Goal: Find specific page/section: Find specific page/section

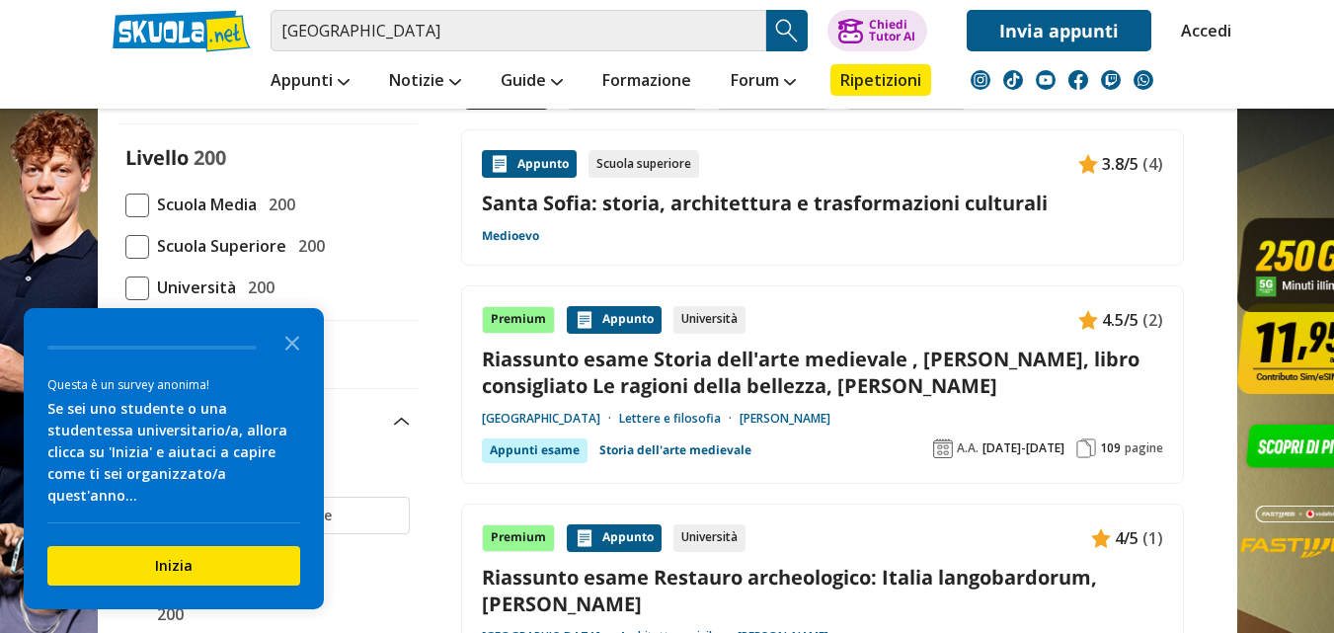
click at [151, 206] on span "Scuola Media" at bounding box center [203, 205] width 108 height 26
click at [125, 204] on input "Scuola Media 200" at bounding box center [125, 204] width 0 height 0
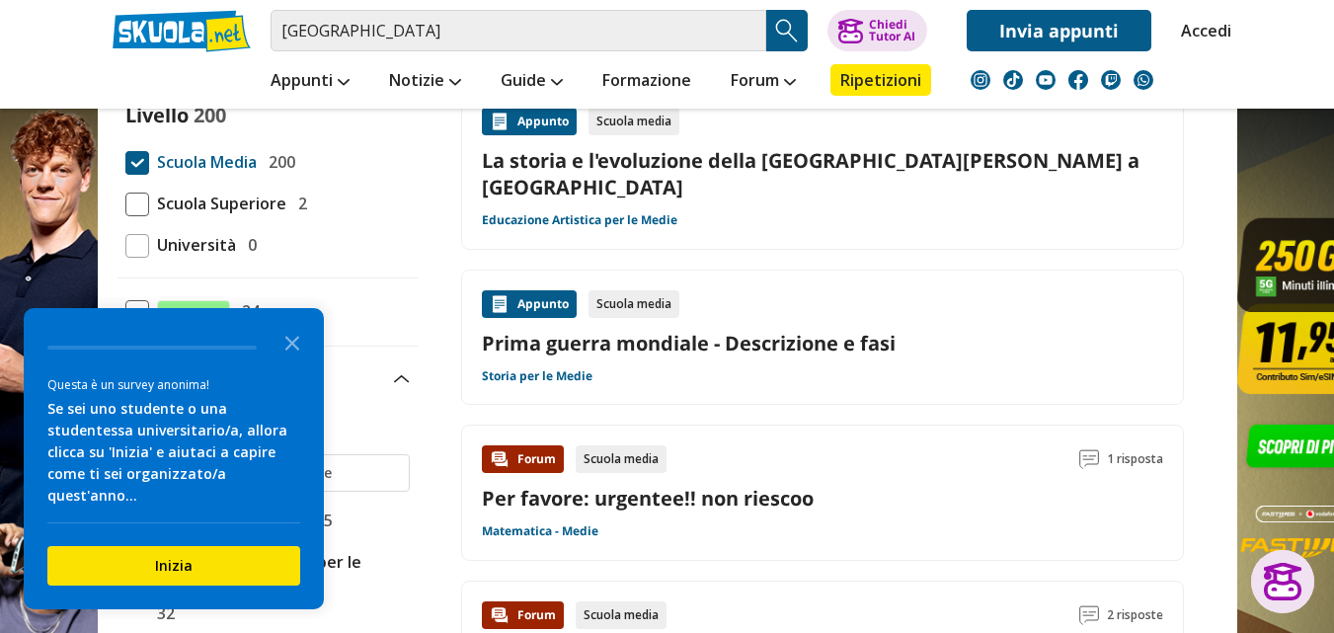
click at [36, 220] on img at bounding box center [47, 361] width 95 height 723
